Goal: Transaction & Acquisition: Purchase product/service

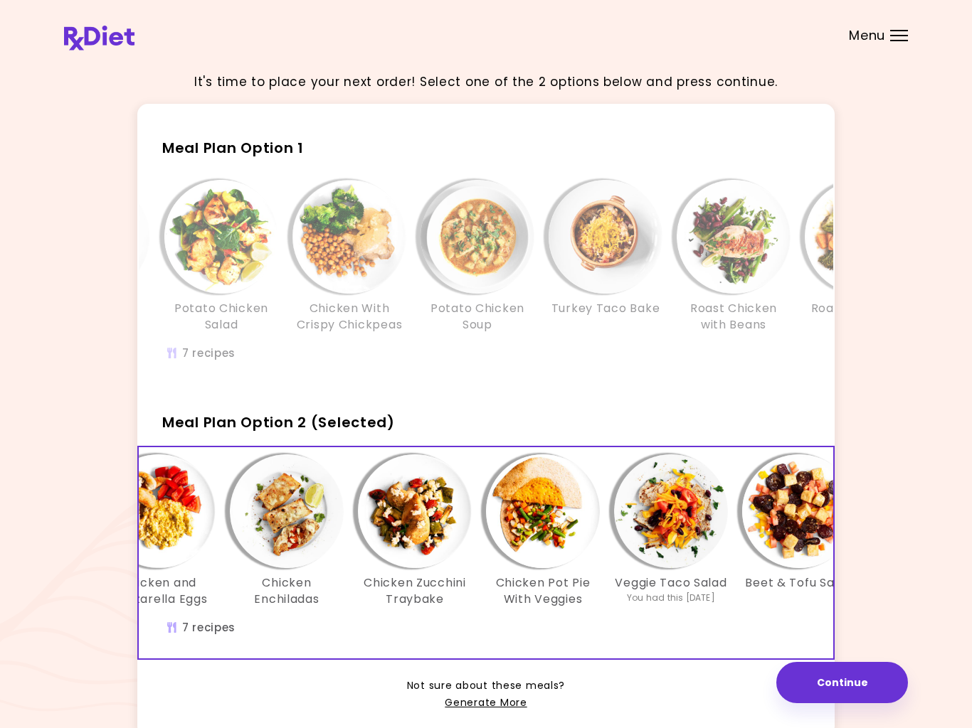
scroll to position [0, 64]
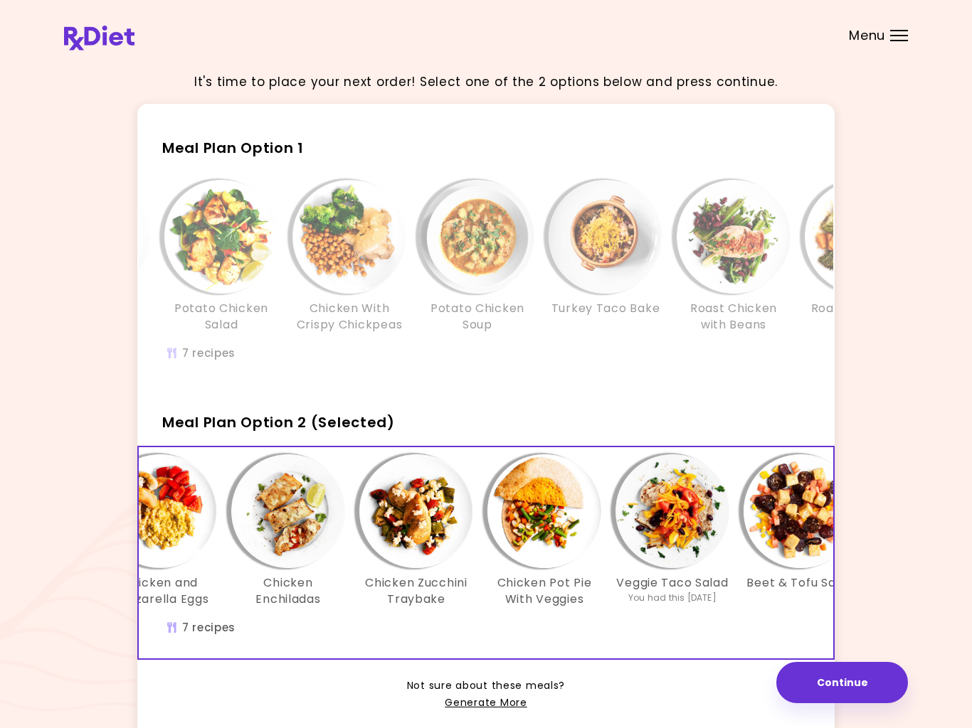
click at [472, 707] on link "Generate More" at bounding box center [486, 703] width 82 height 17
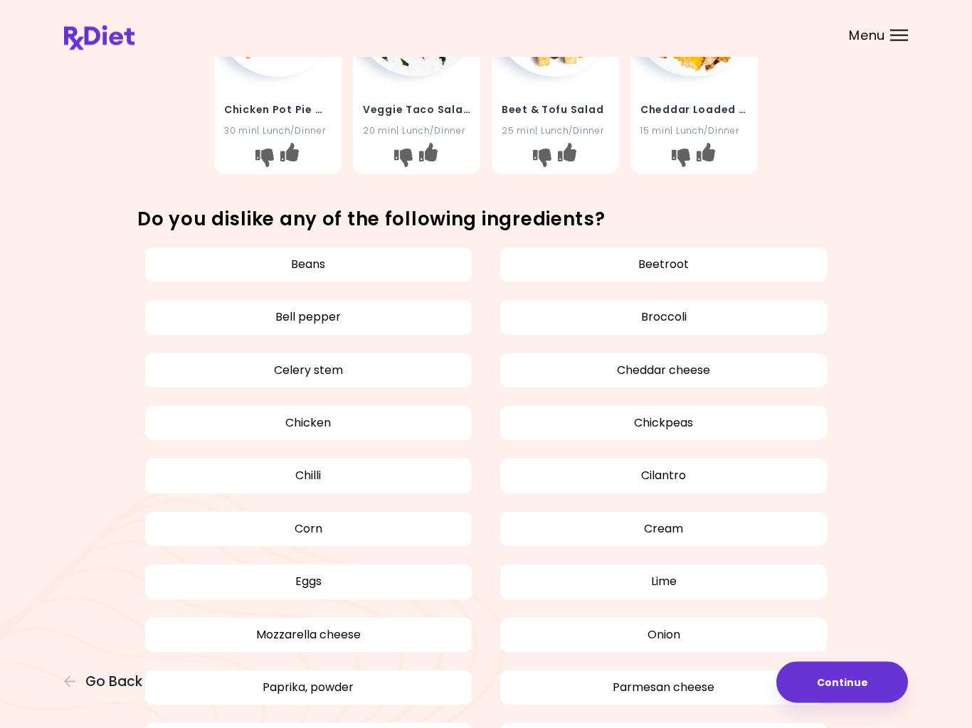
scroll to position [624, 0]
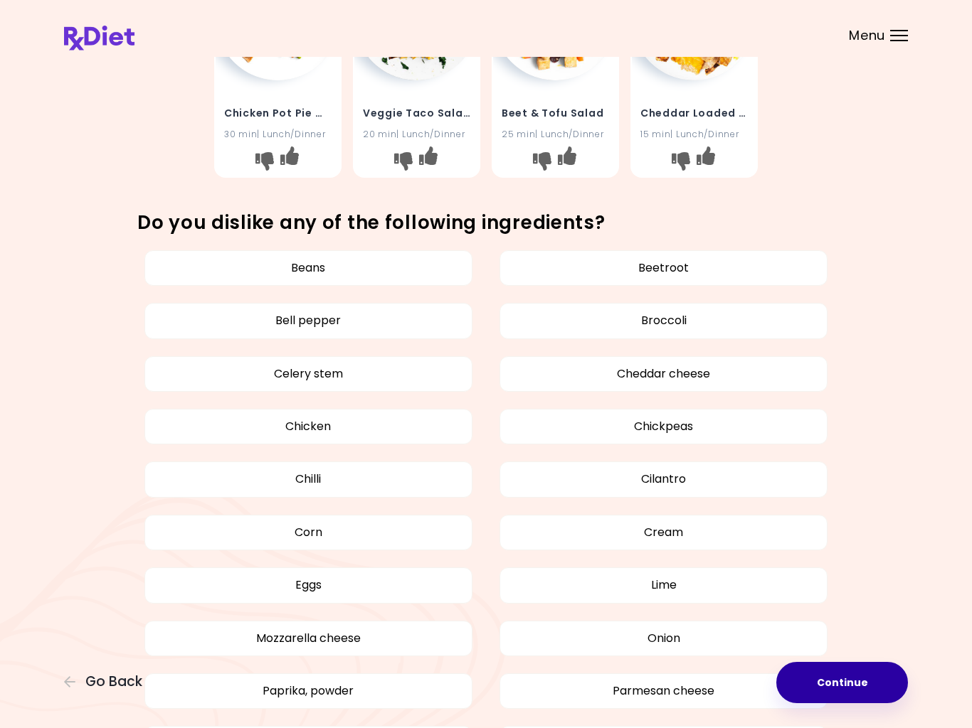
click at [831, 697] on button "Continue" at bounding box center [842, 682] width 132 height 41
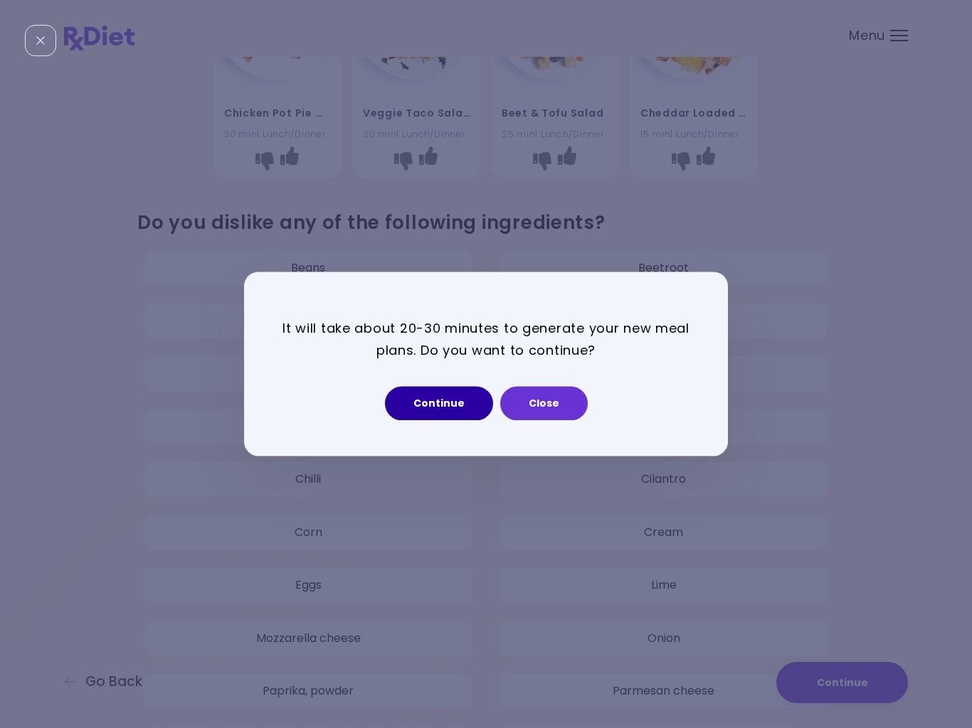
click at [432, 400] on button "Continue" at bounding box center [439, 404] width 108 height 34
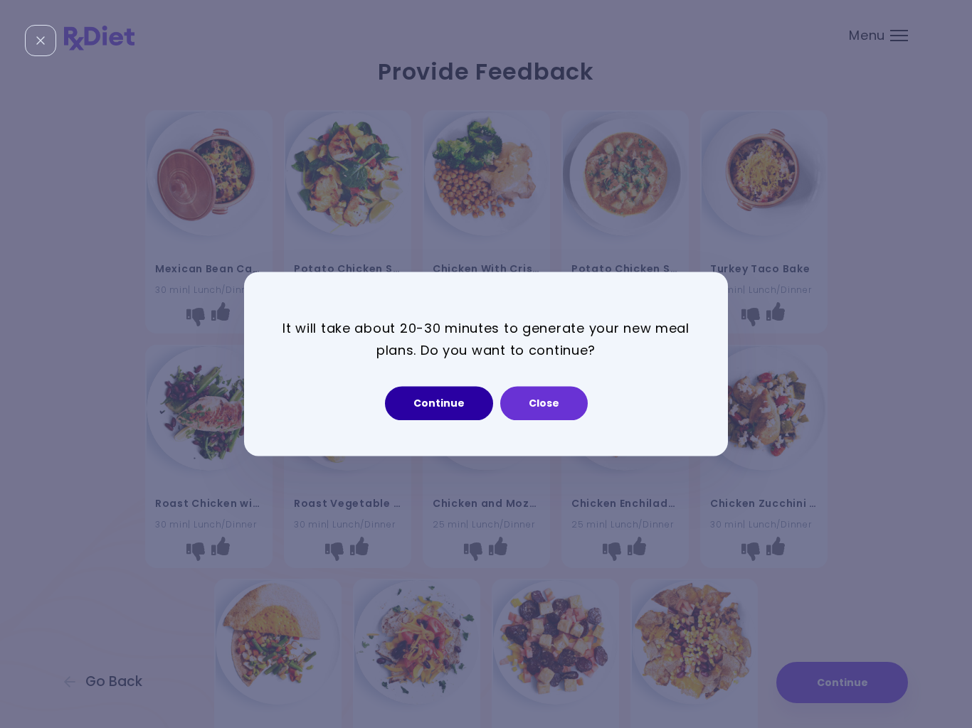
select select "*"
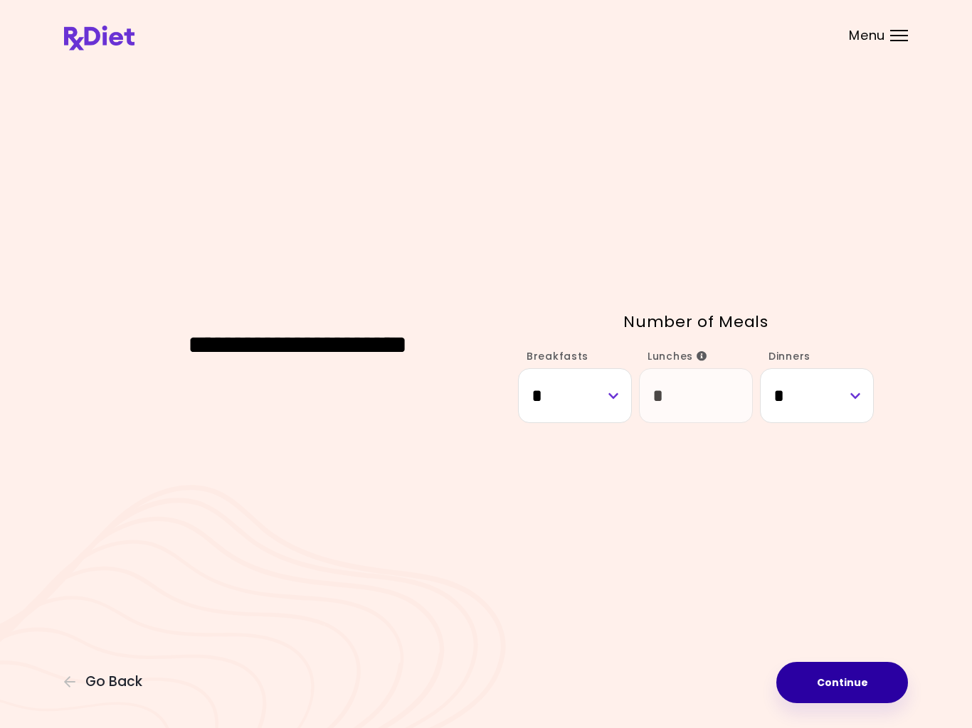
click at [839, 698] on button "Continue" at bounding box center [842, 682] width 132 height 41
